Goal: Task Accomplishment & Management: Complete application form

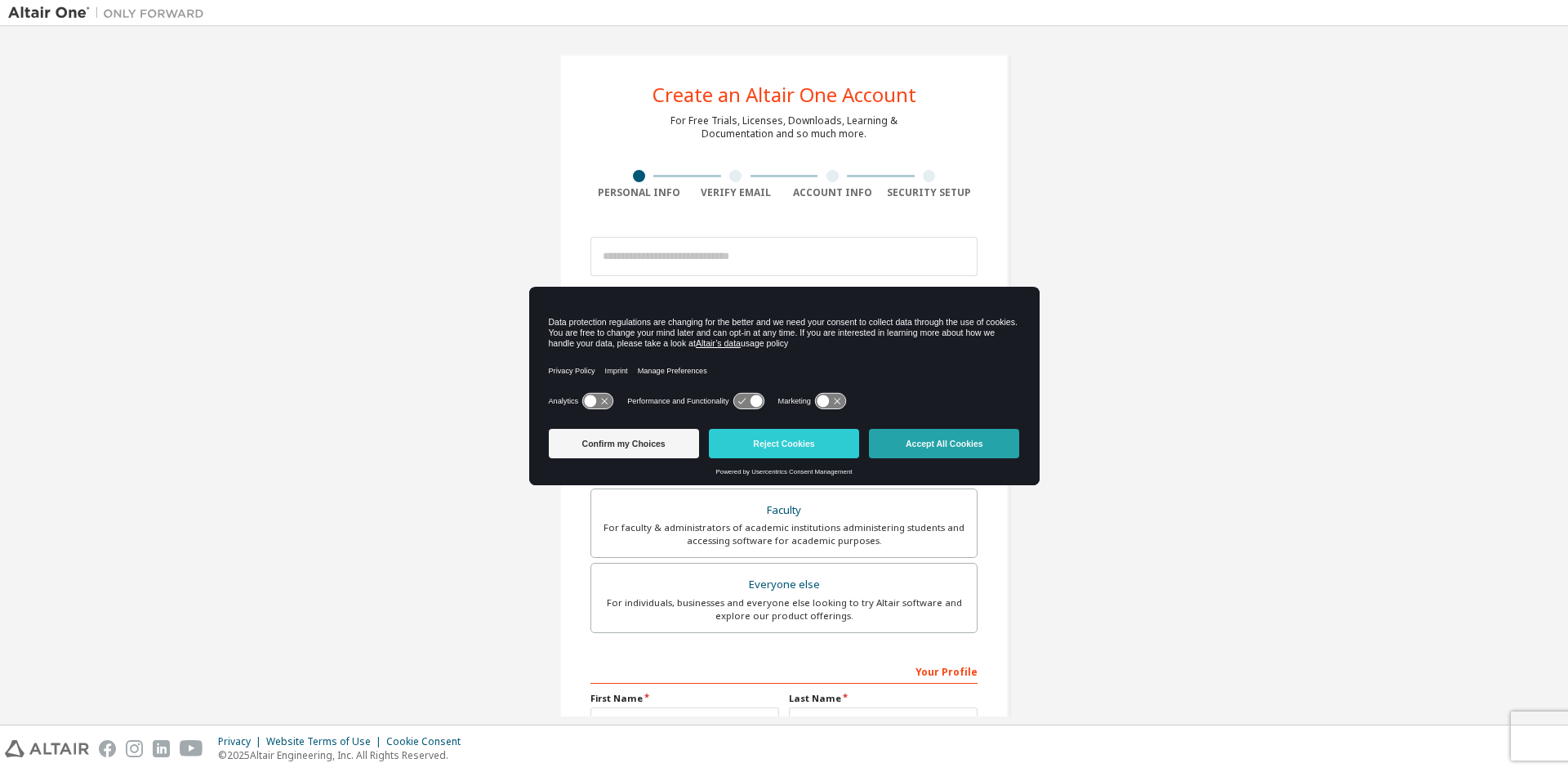
drag, startPoint x: 938, startPoint y: 443, endPoint x: 900, endPoint y: 449, distance: 38.5
click at [900, 449] on button "Accept All Cookies" at bounding box center [943, 443] width 150 height 29
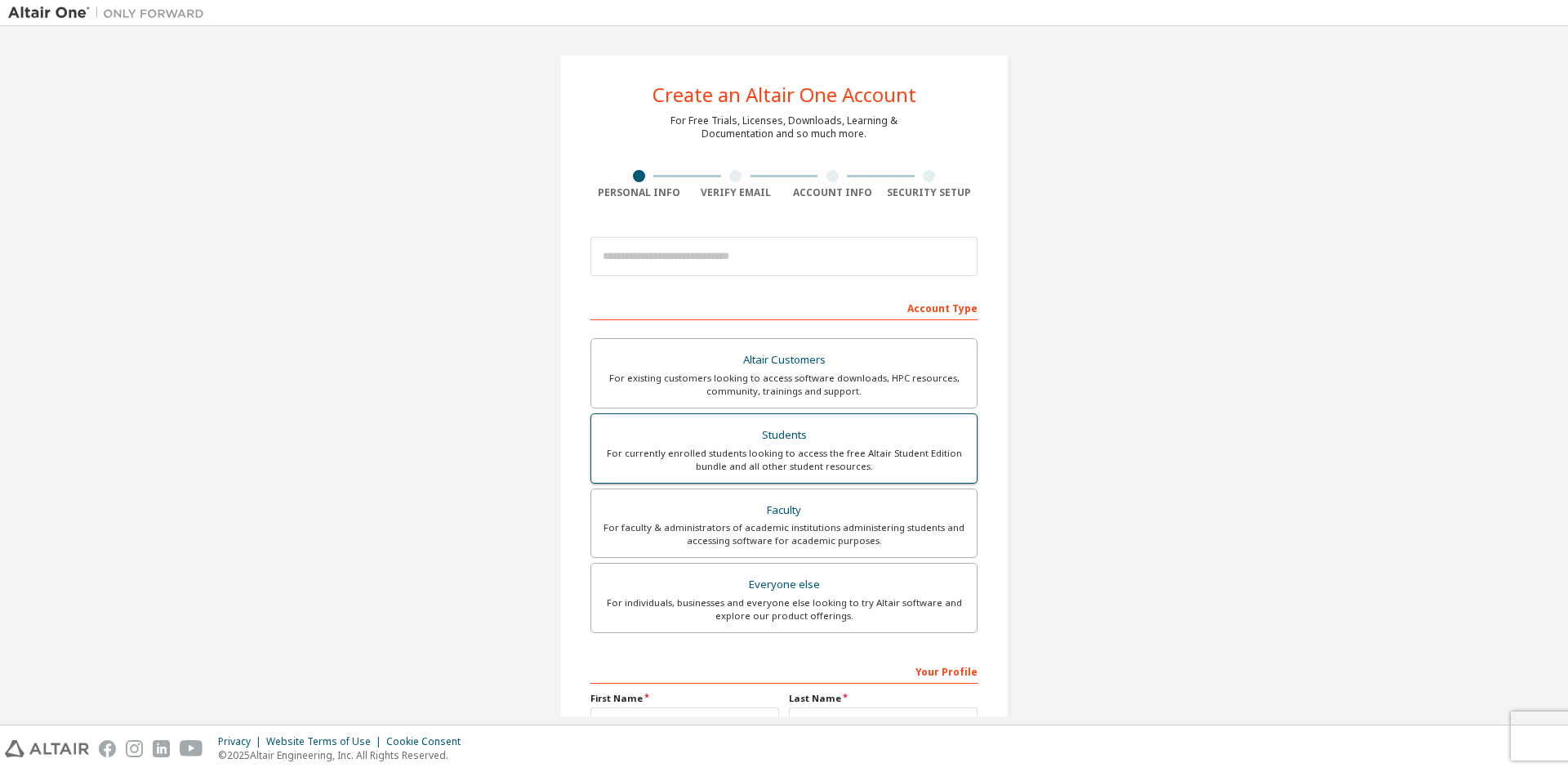
click at [765, 462] on div "For currently enrolled students looking to access the free Altair Student Editi…" at bounding box center [784, 460] width 366 height 26
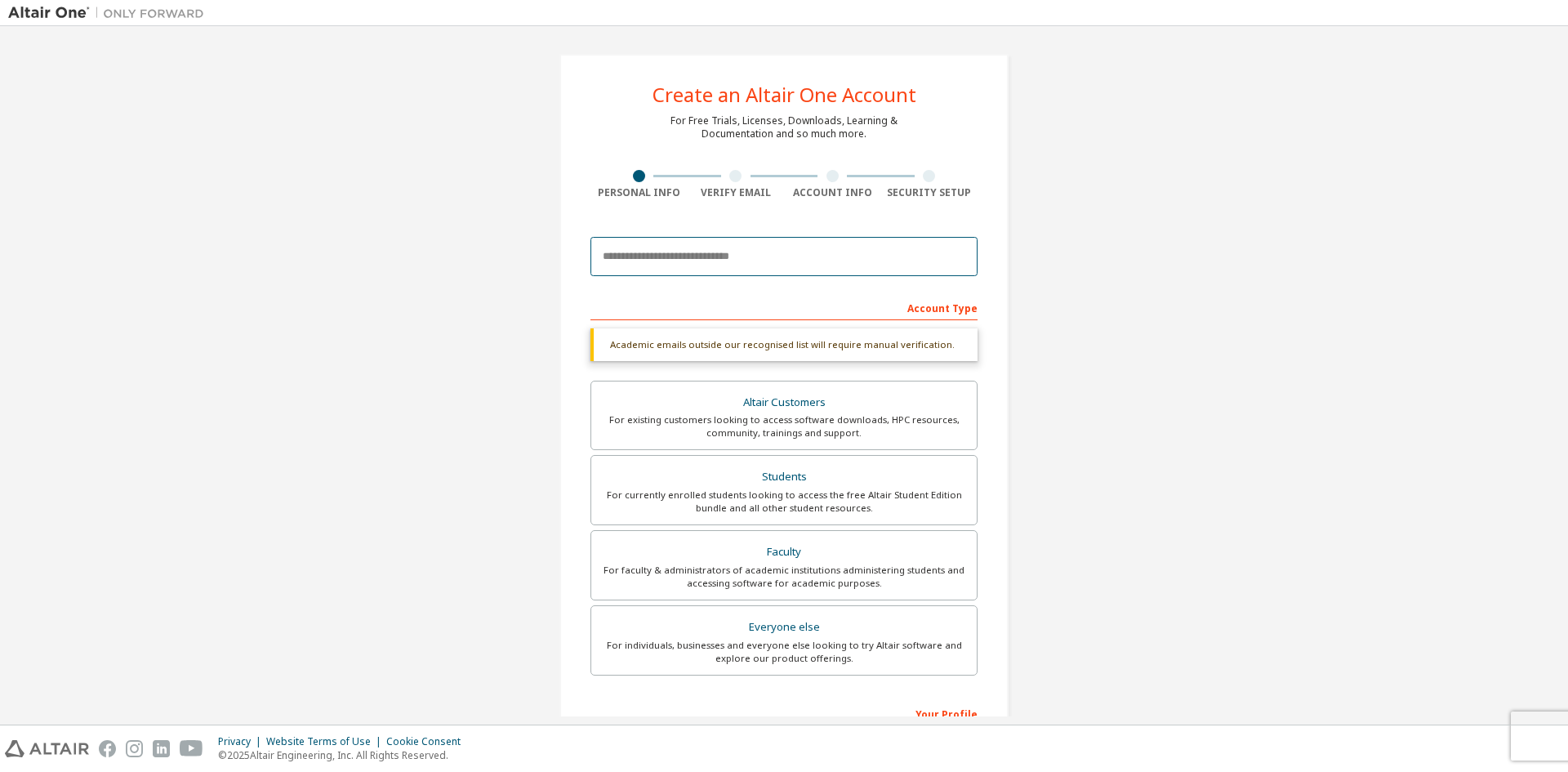
drag, startPoint x: 633, startPoint y: 259, endPoint x: 621, endPoint y: 255, distance: 12.6
click at [621, 255] on input "email" at bounding box center [784, 256] width 387 height 39
type input "**********"
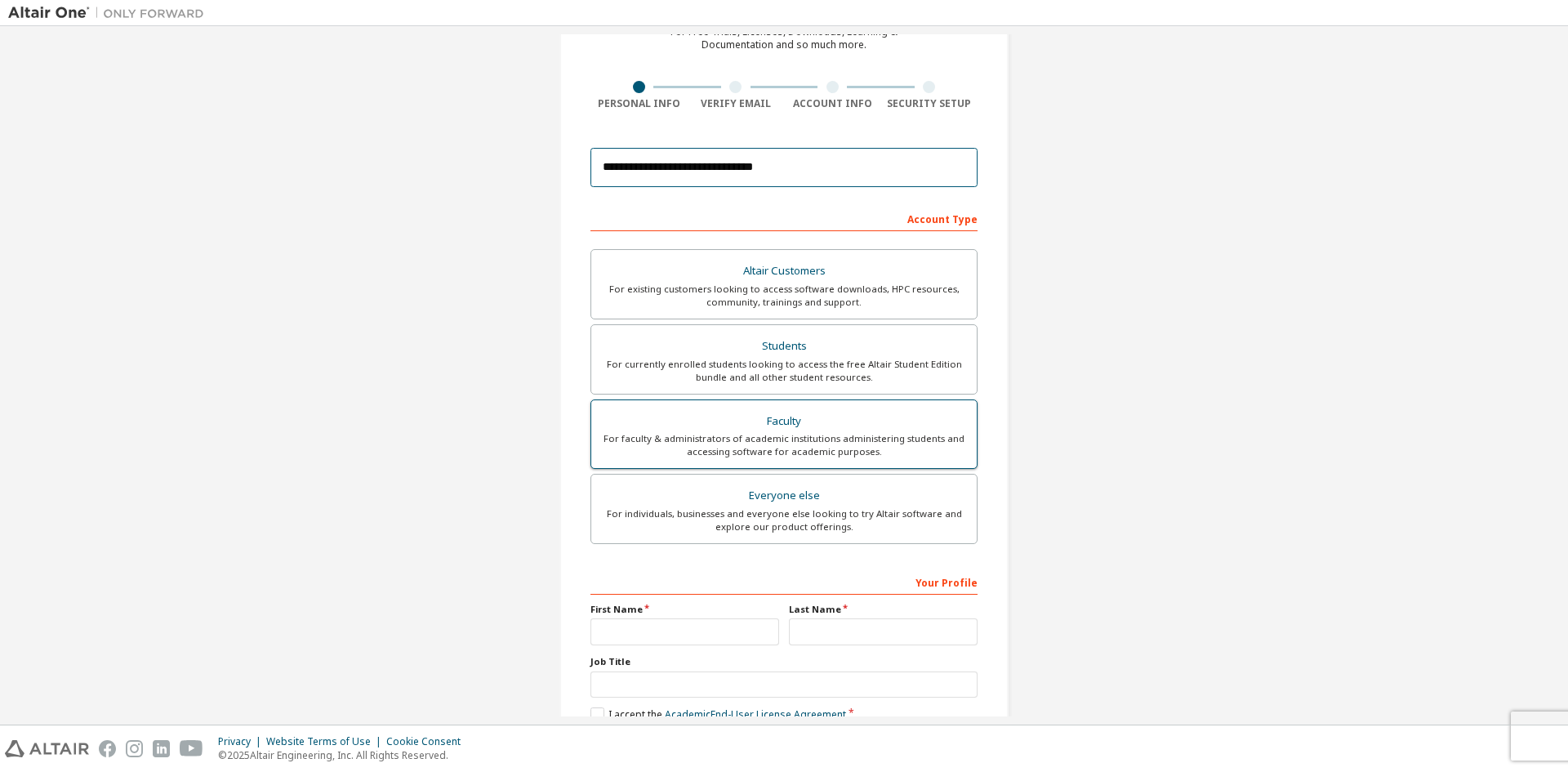
scroll to position [183, 0]
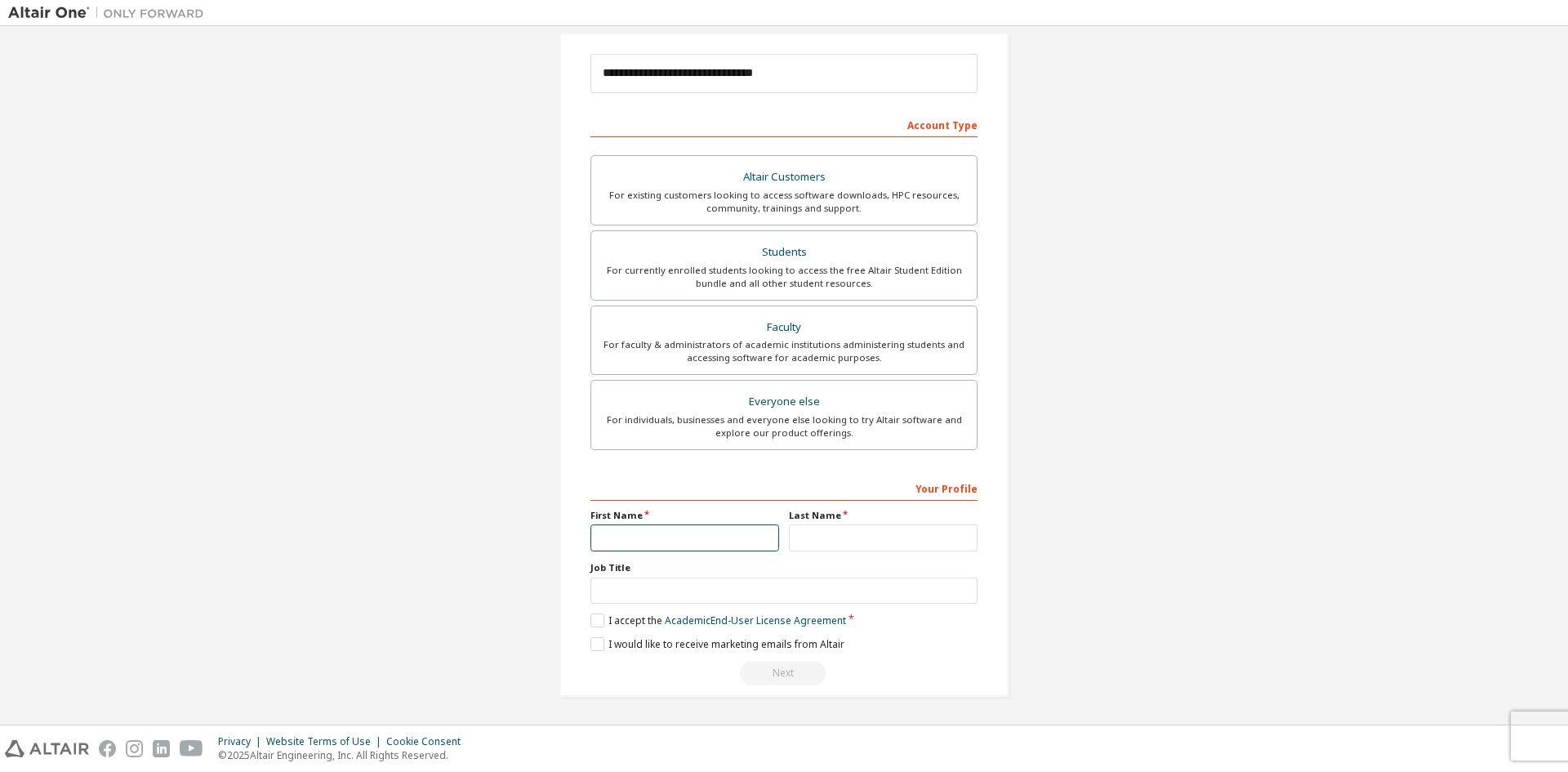
click at [631, 534] on input "text" at bounding box center [685, 538] width 188 height 27
type input "**********"
click at [828, 537] on input "text" at bounding box center [883, 538] width 188 height 27
type input "*********"
click at [618, 592] on input "text" at bounding box center [784, 591] width 387 height 27
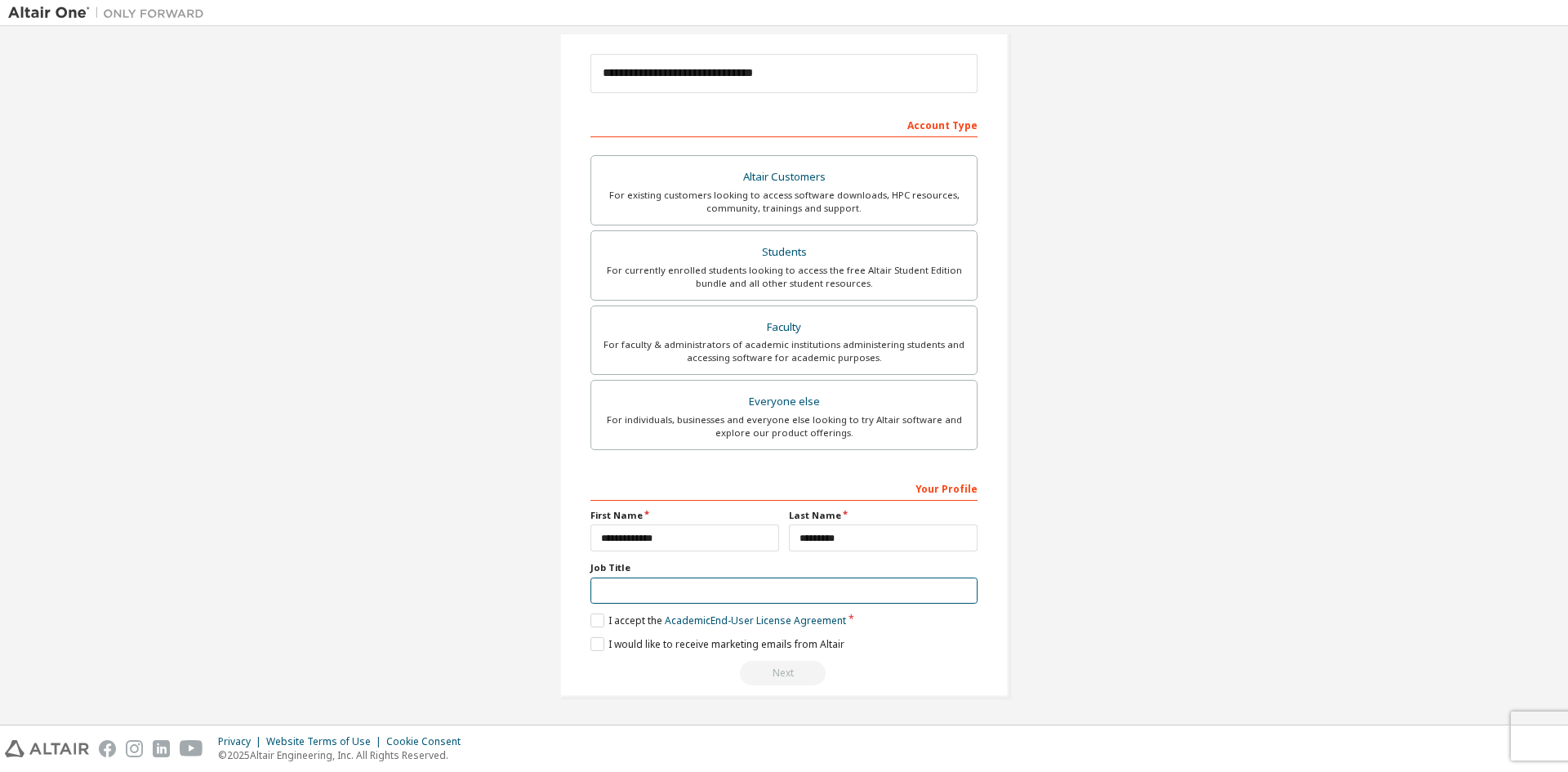
click at [618, 592] on input "text" at bounding box center [784, 591] width 387 height 27
type input "*******"
click at [592, 620] on label "I accept the Academic End-User License Agreement" at bounding box center [718, 620] width 256 height 14
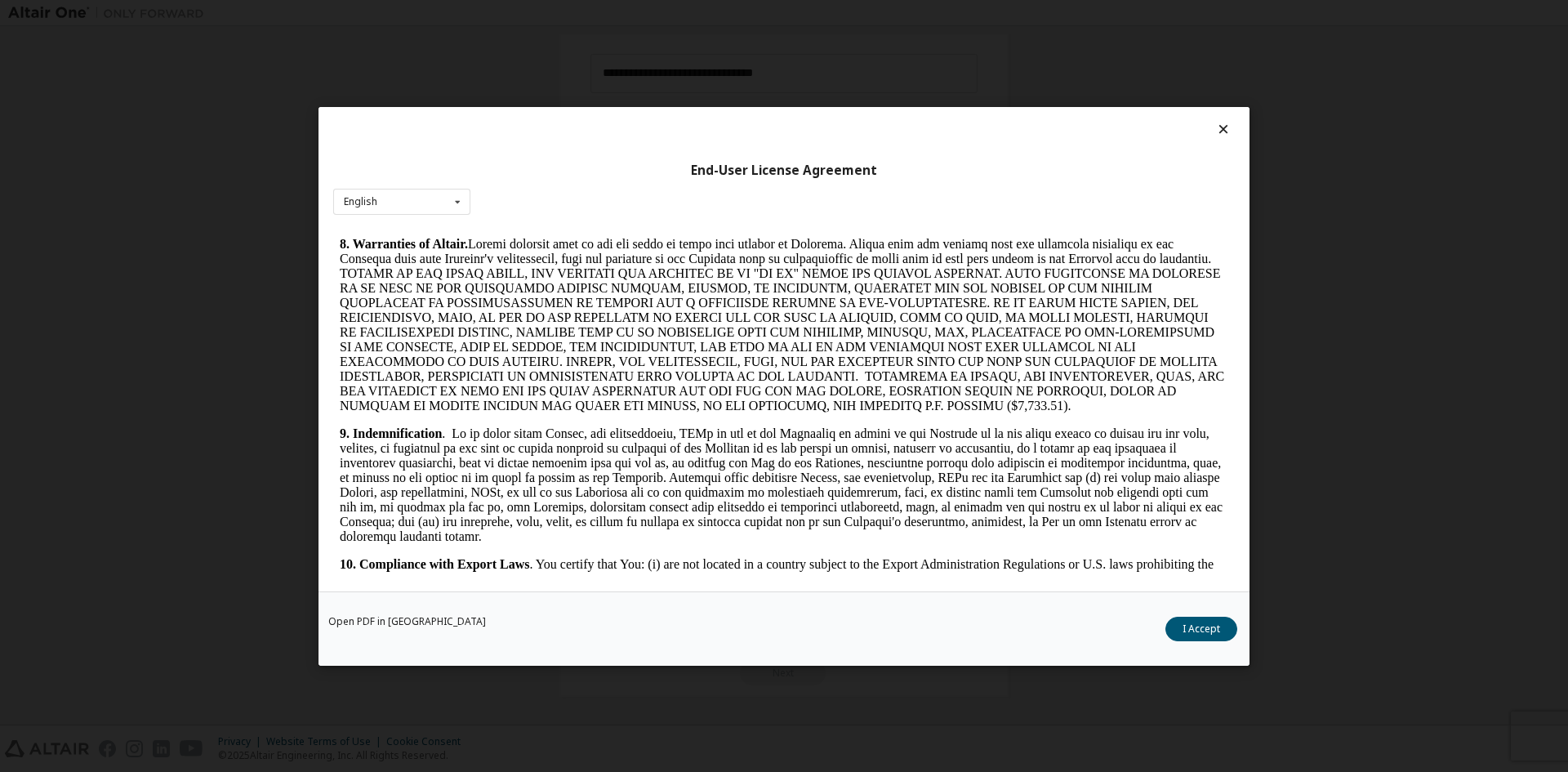
scroll to position [2451, 0]
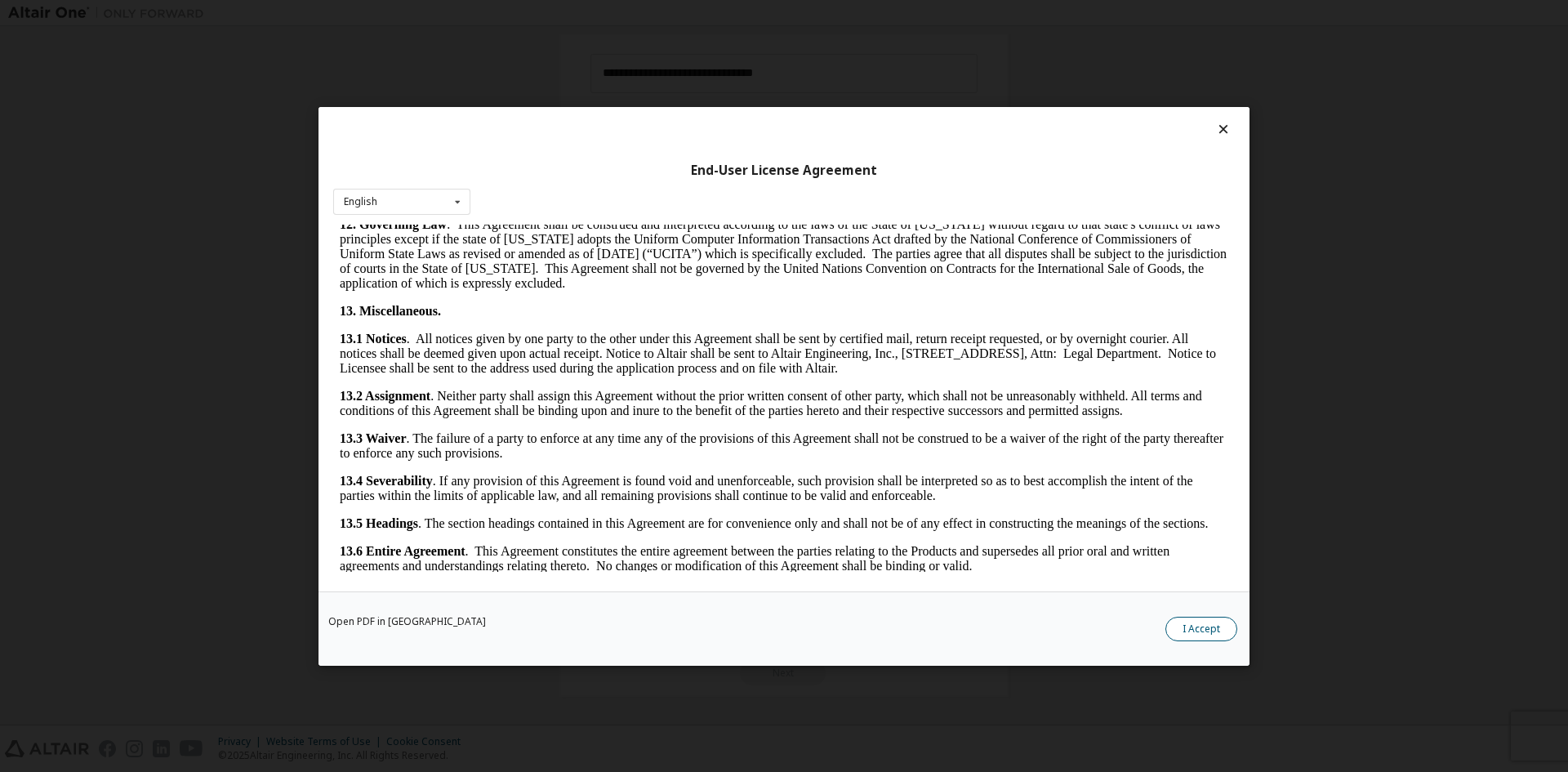
click at [1189, 626] on button "I Accept" at bounding box center [1201, 627] width 72 height 25
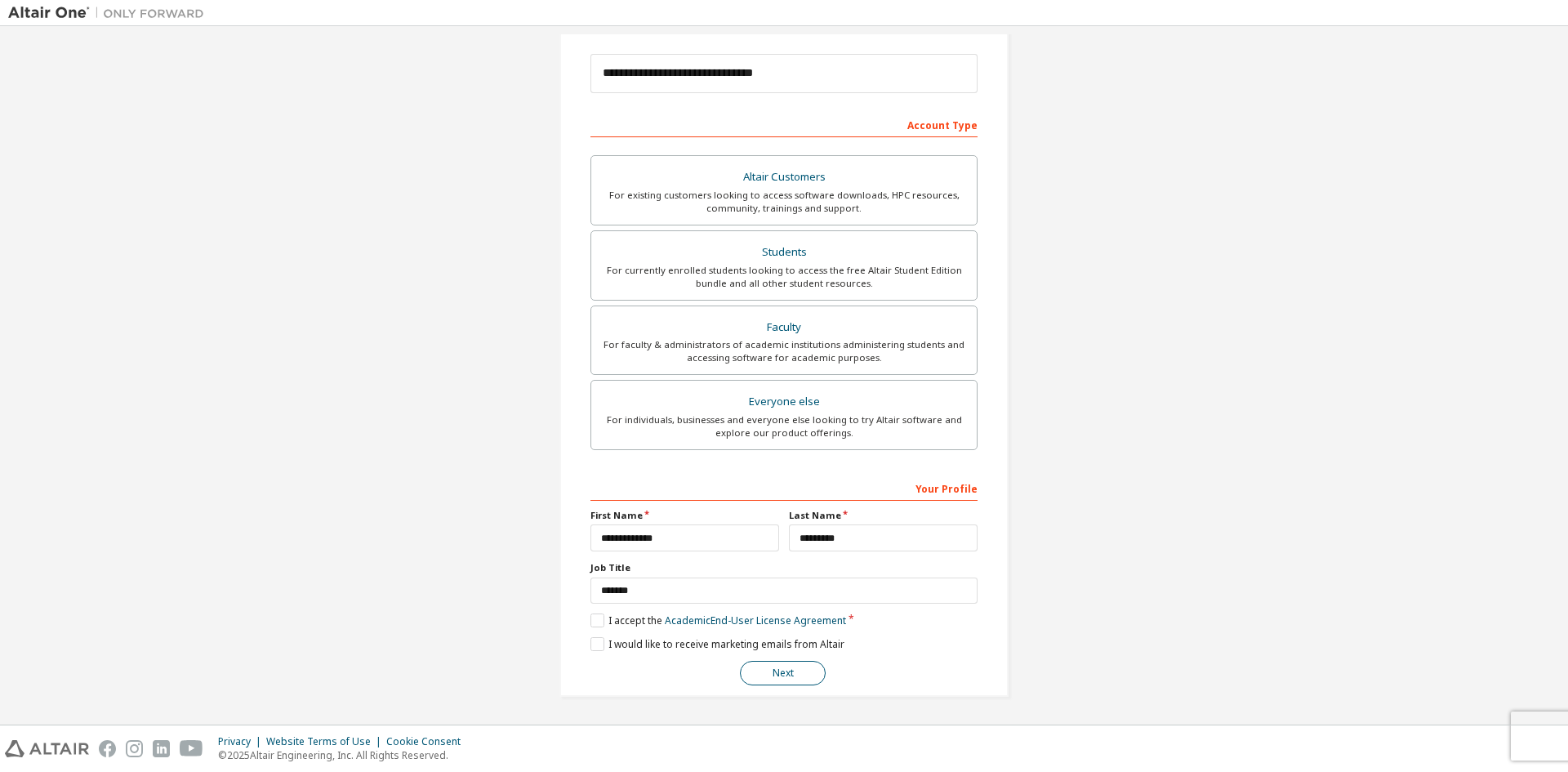
click at [776, 674] on button "Next" at bounding box center [783, 673] width 86 height 25
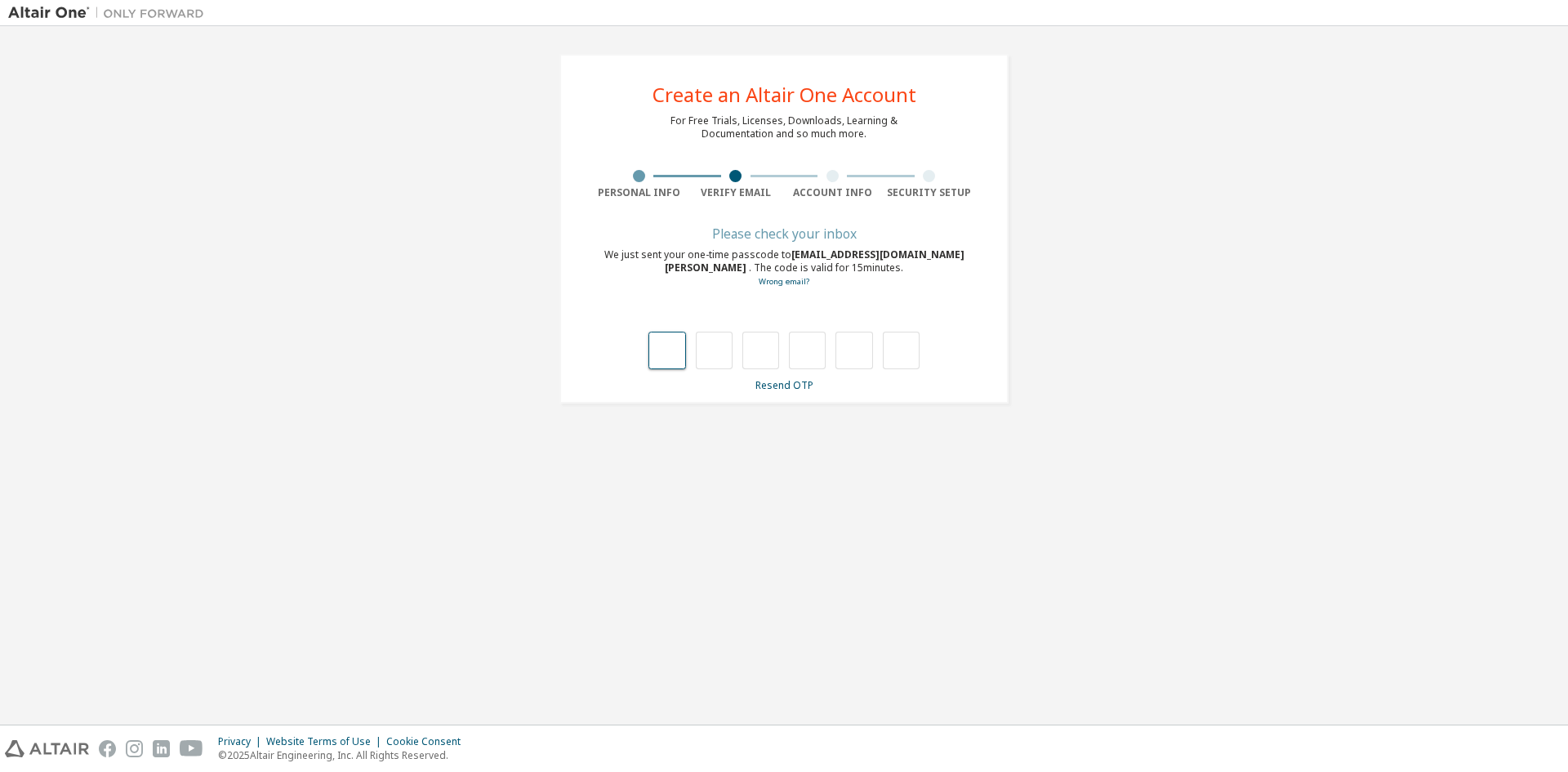
click at [667, 361] on input "text" at bounding box center [667, 350] width 36 height 37
type input "*"
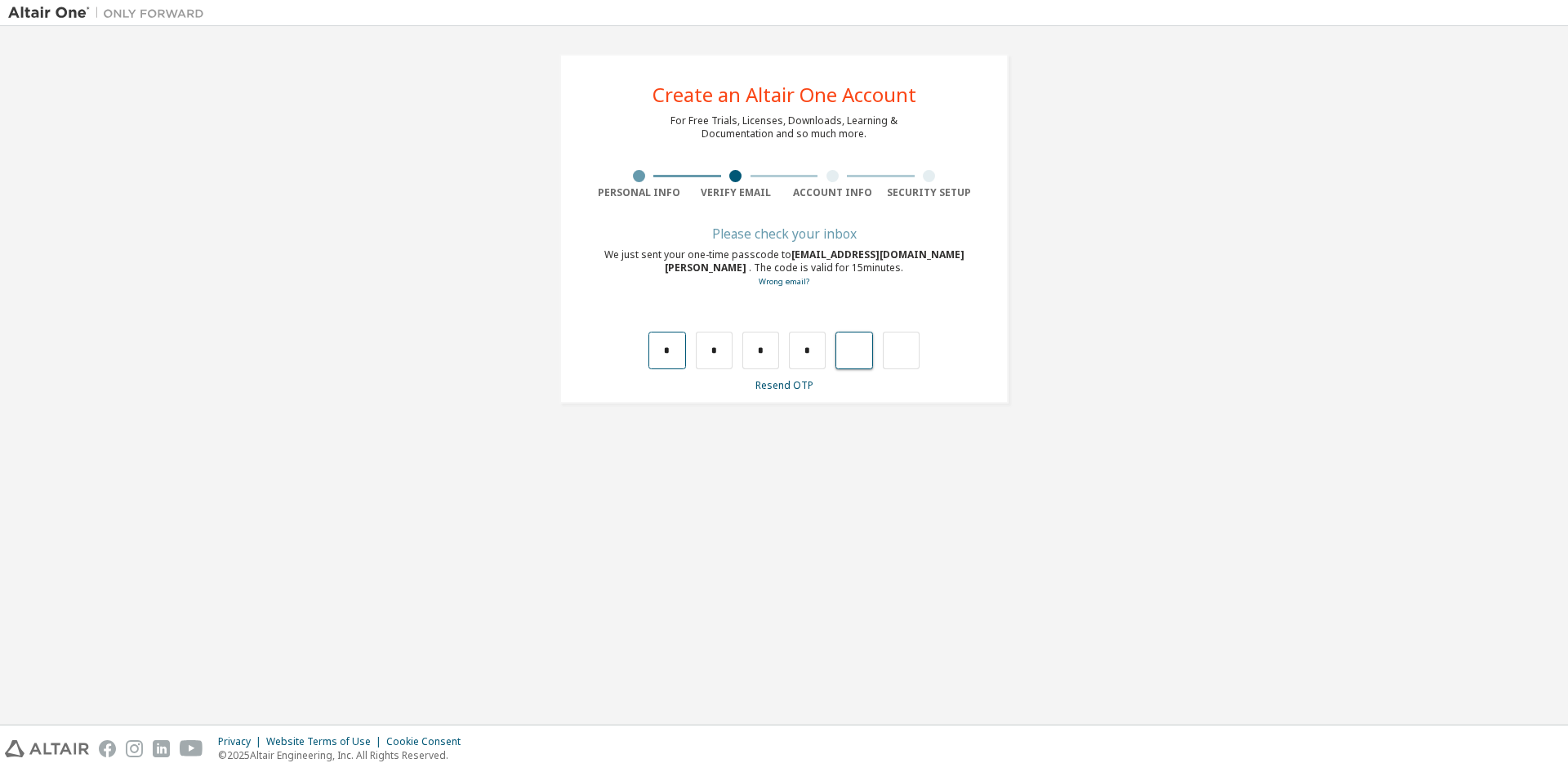
type input "*"
